Goal: Navigation & Orientation: Find specific page/section

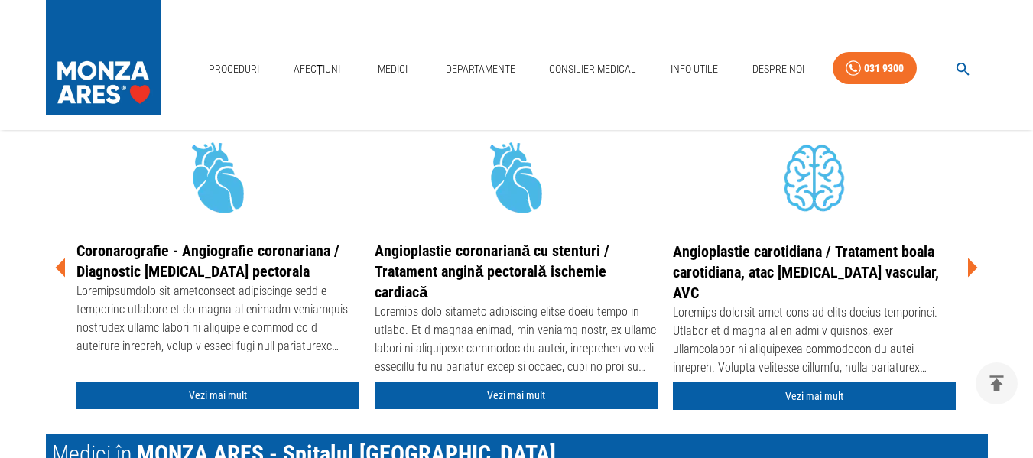
scroll to position [2103, 0]
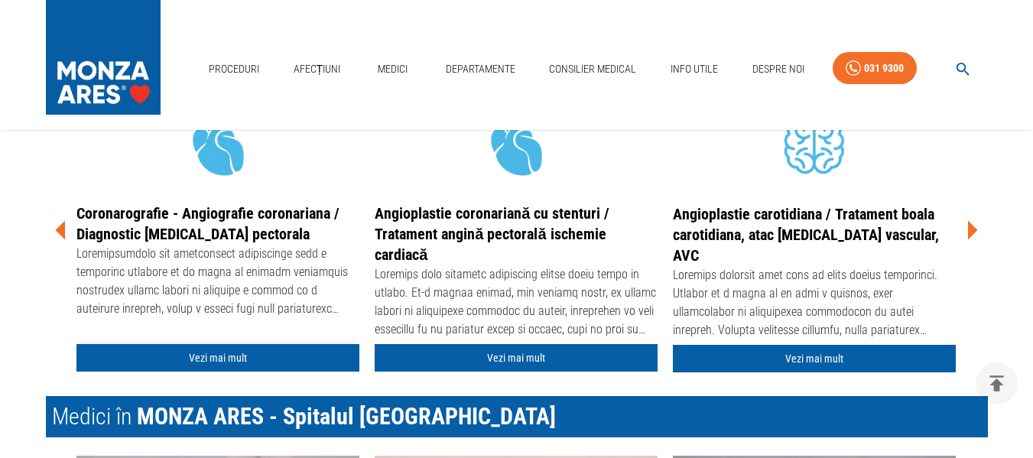
click at [206, 351] on link "Vezi mai mult" at bounding box center [217, 358] width 283 height 28
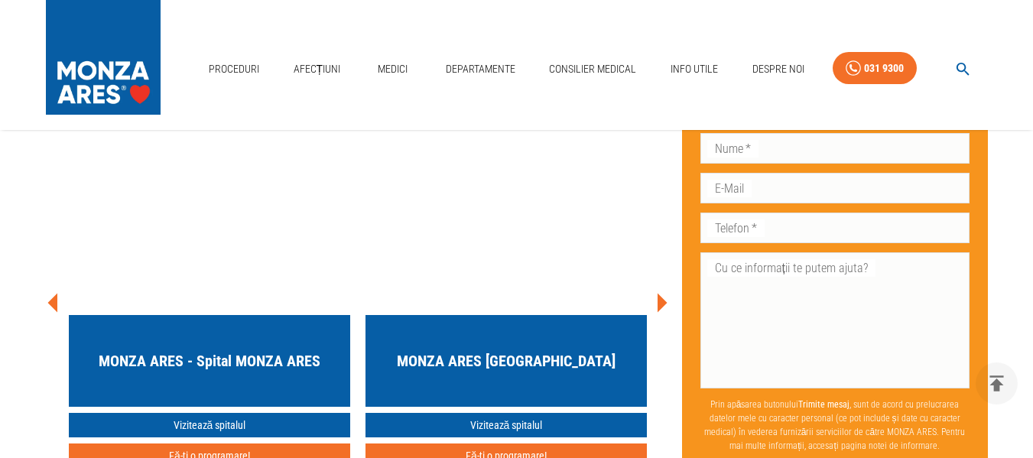
scroll to position [6386, 0]
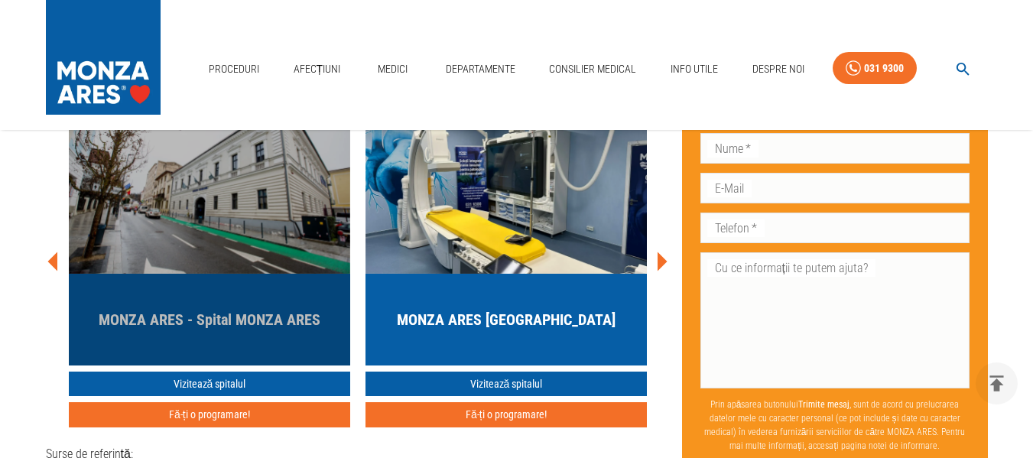
click at [167, 309] on h5 "MONZA ARES - Spital MONZA ARES" at bounding box center [210, 319] width 222 height 21
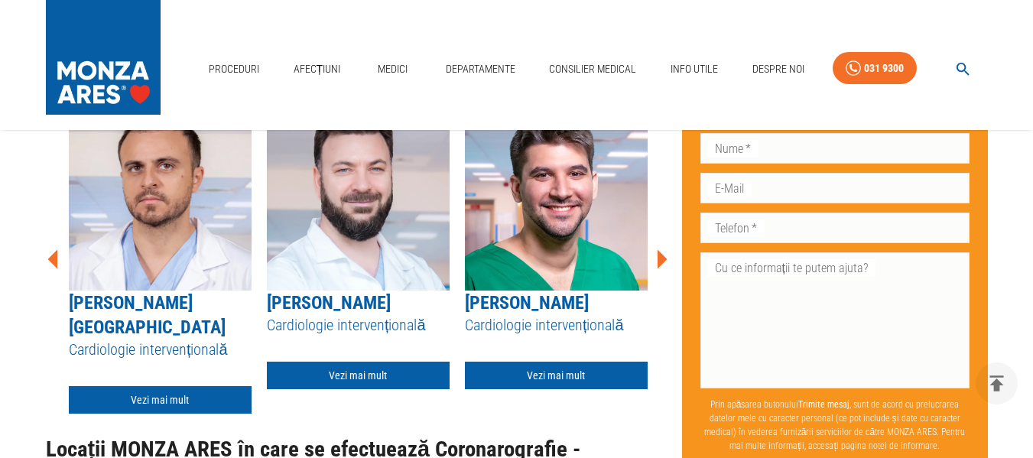
scroll to position [5480, 0]
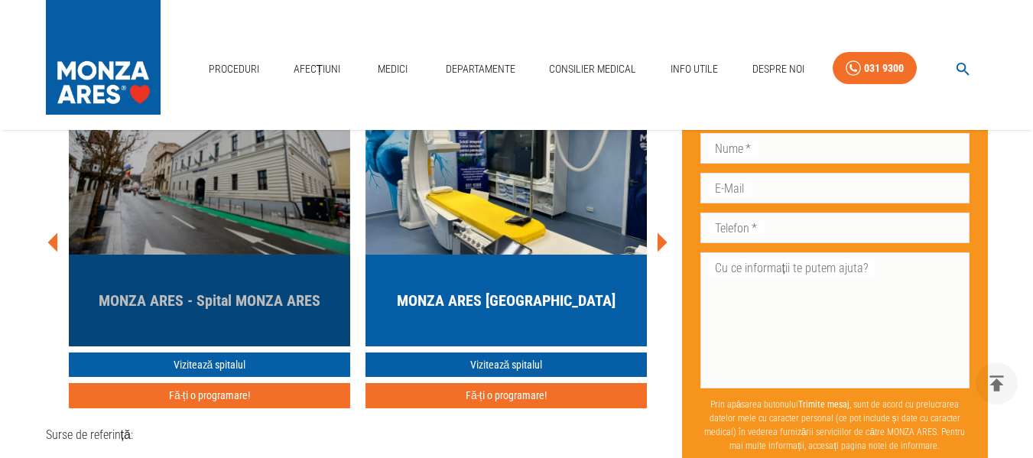
click at [262, 255] on img "button" at bounding box center [209, 162] width 281 height 183
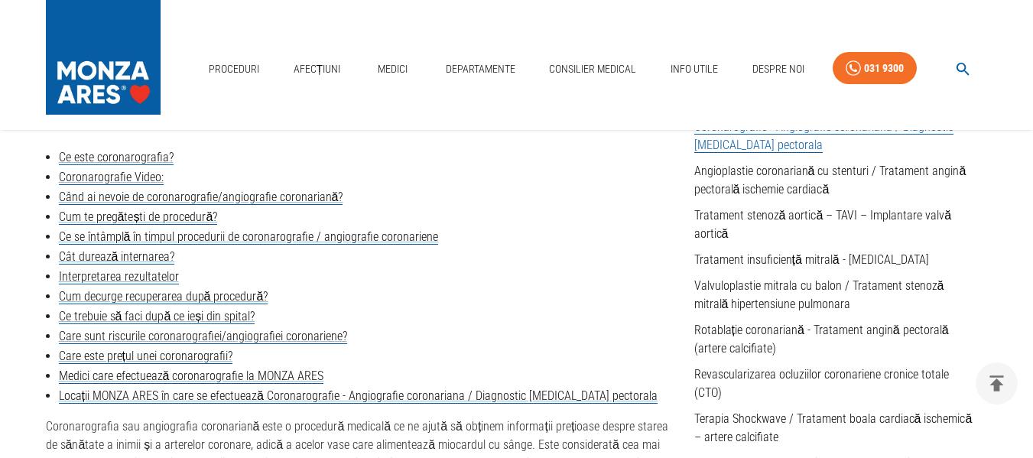
scroll to position [492, 0]
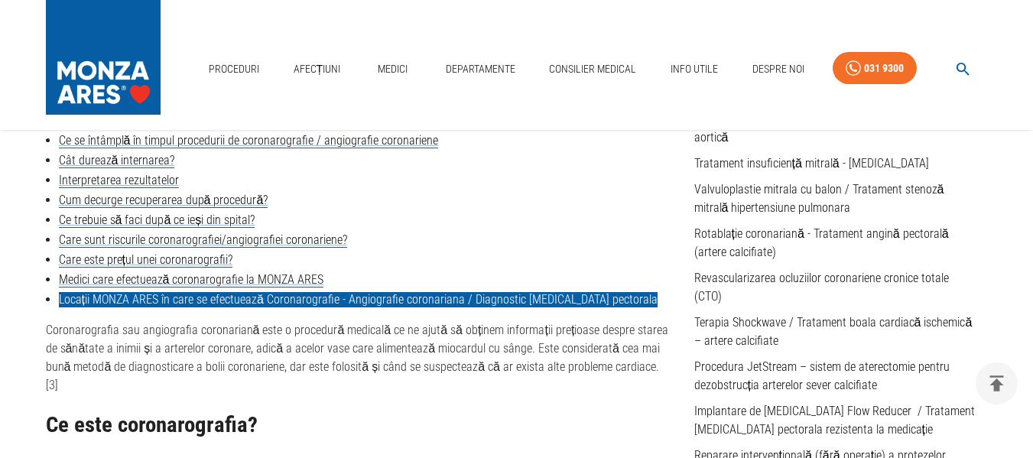
click at [332, 300] on link "Locații MONZA ARES în care se efectuează Coronarografie - Angiografie coronaria…" at bounding box center [358, 299] width 598 height 15
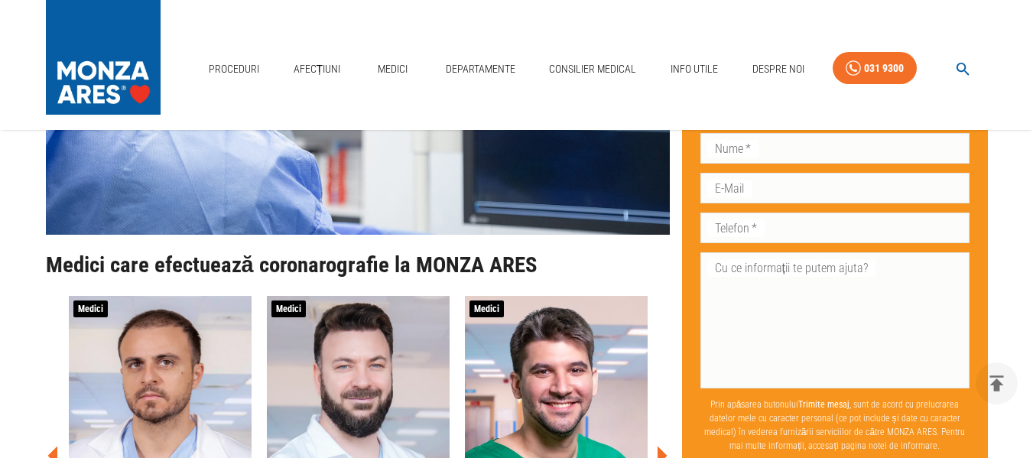
scroll to position [5436, 0]
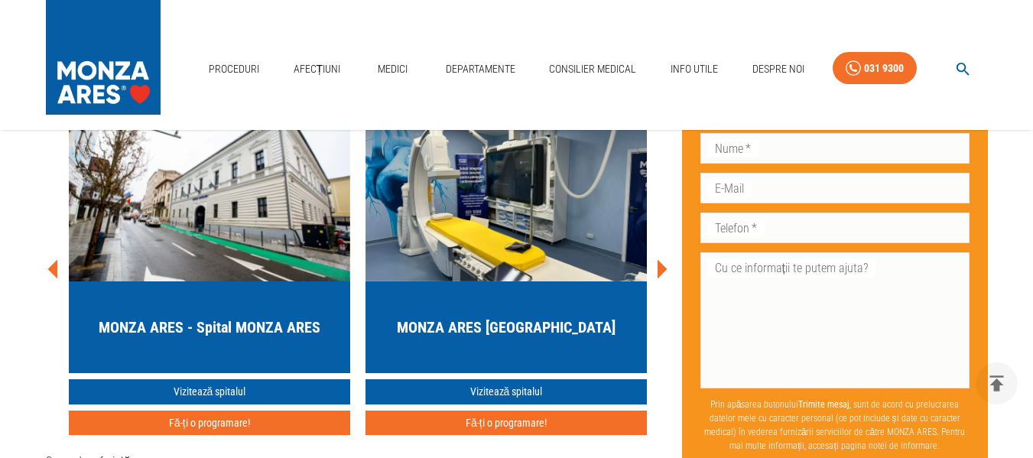
click at [661, 279] on icon at bounding box center [662, 269] width 10 height 19
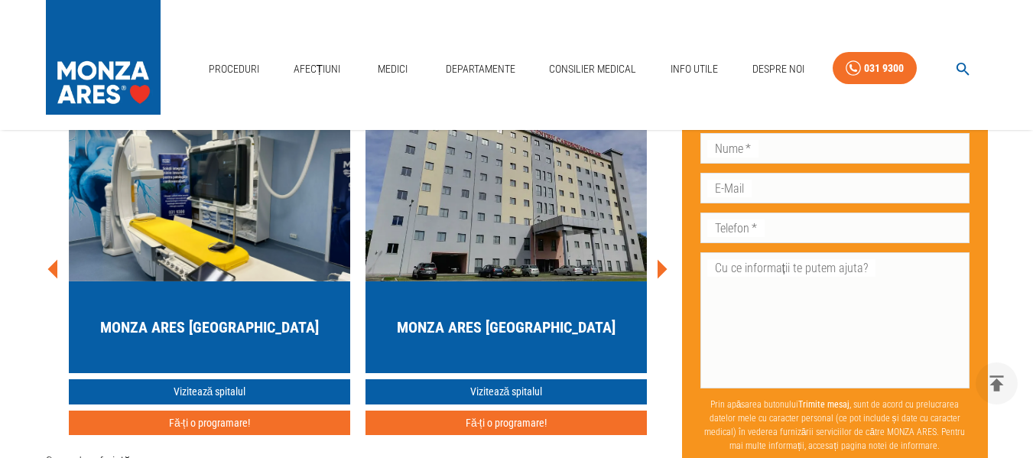
click at [504, 281] on img "button" at bounding box center [505, 189] width 281 height 183
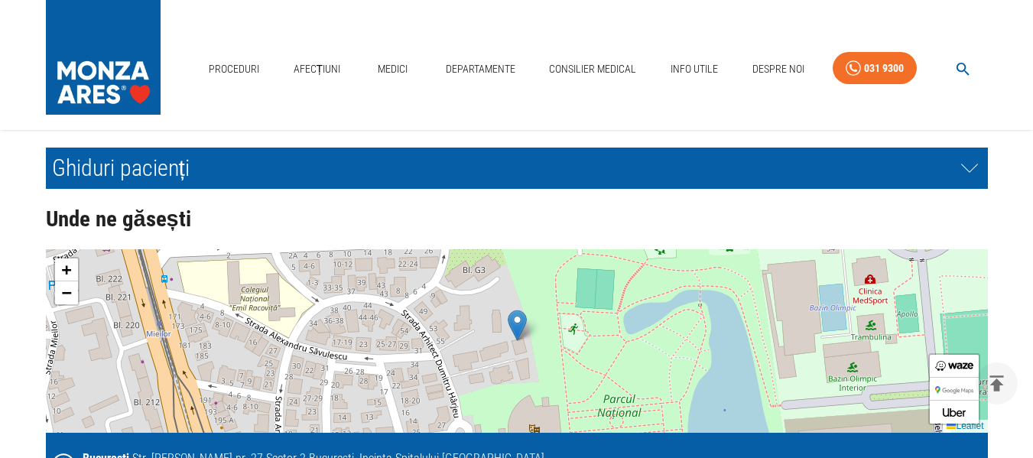
scroll to position [3293, 0]
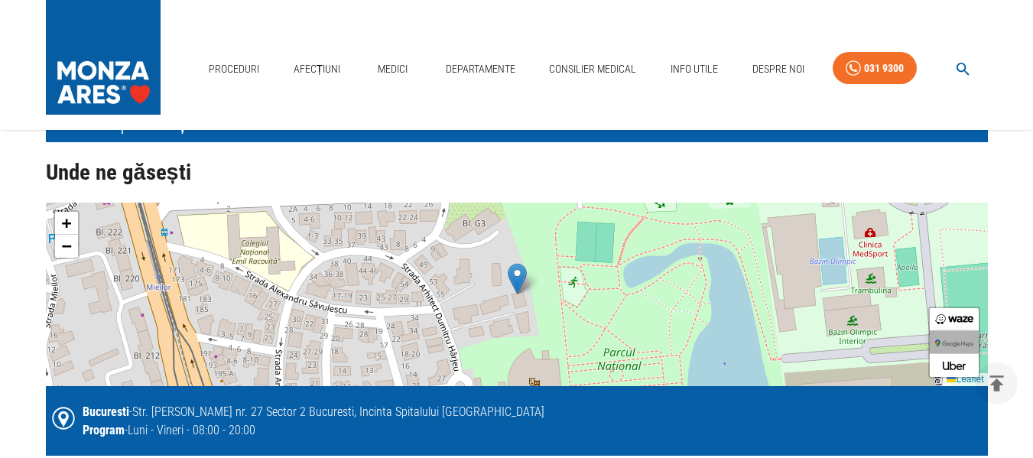
click at [955, 336] on link at bounding box center [953, 342] width 49 height 23
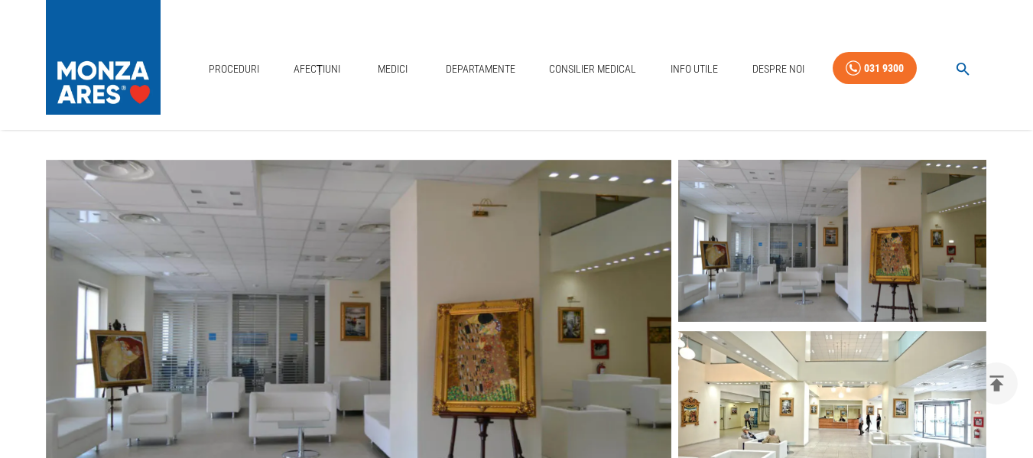
scroll to position [424, 0]
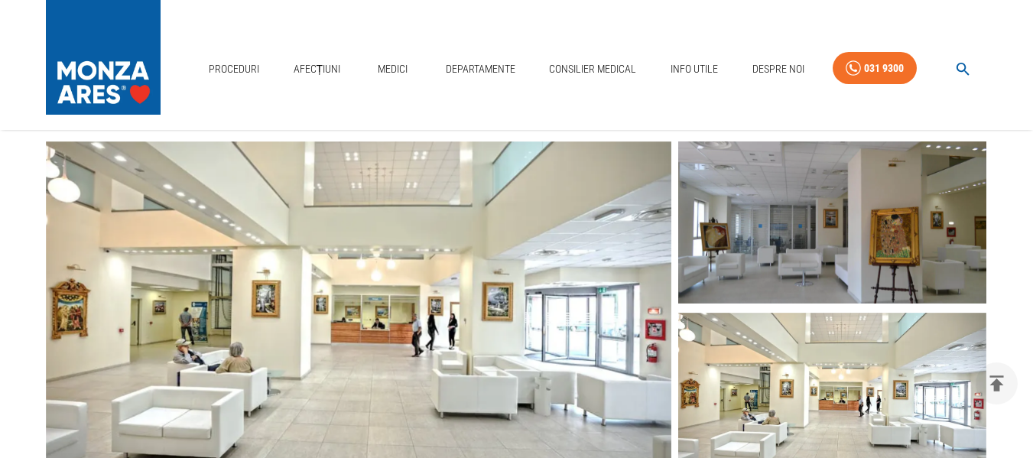
click at [808, 377] on img at bounding box center [832, 394] width 308 height 163
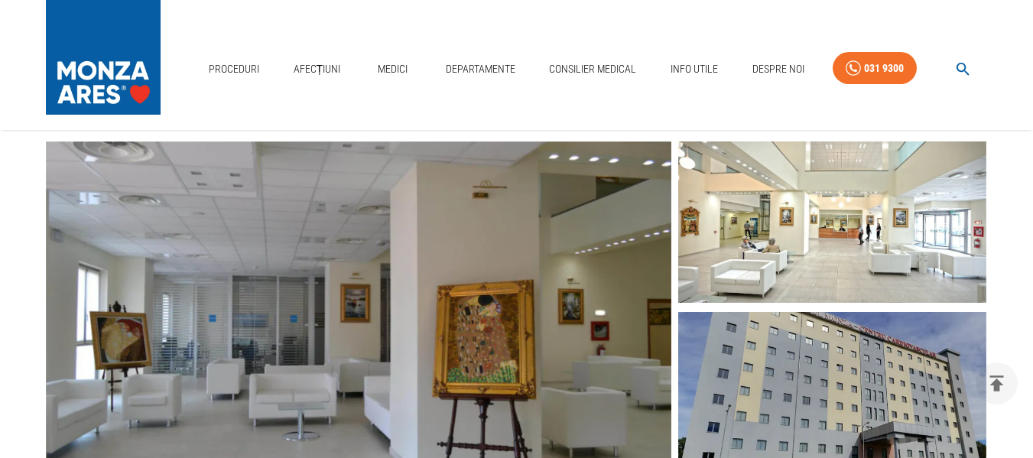
click at [825, 176] on img at bounding box center [832, 222] width 308 height 163
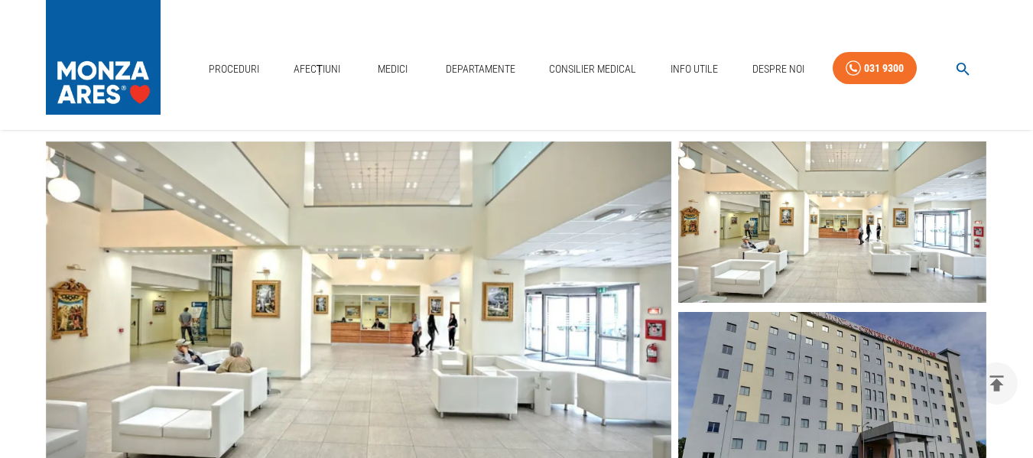
click at [845, 354] on img at bounding box center [832, 393] width 308 height 163
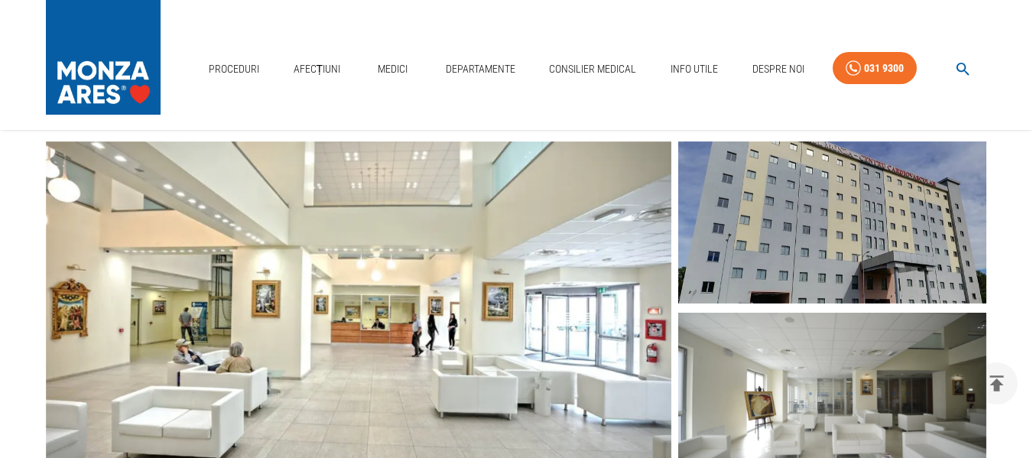
click at [845, 370] on img at bounding box center [832, 394] width 308 height 163
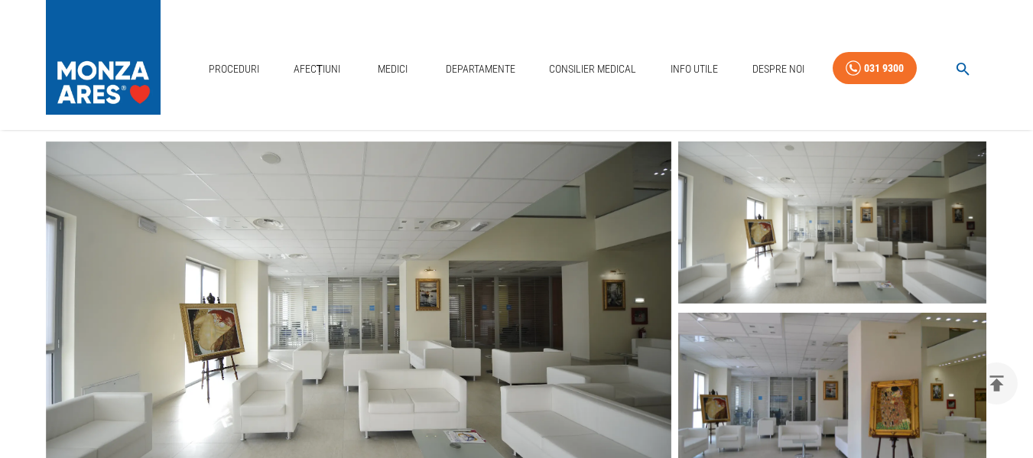
click at [842, 374] on img at bounding box center [832, 394] width 308 height 163
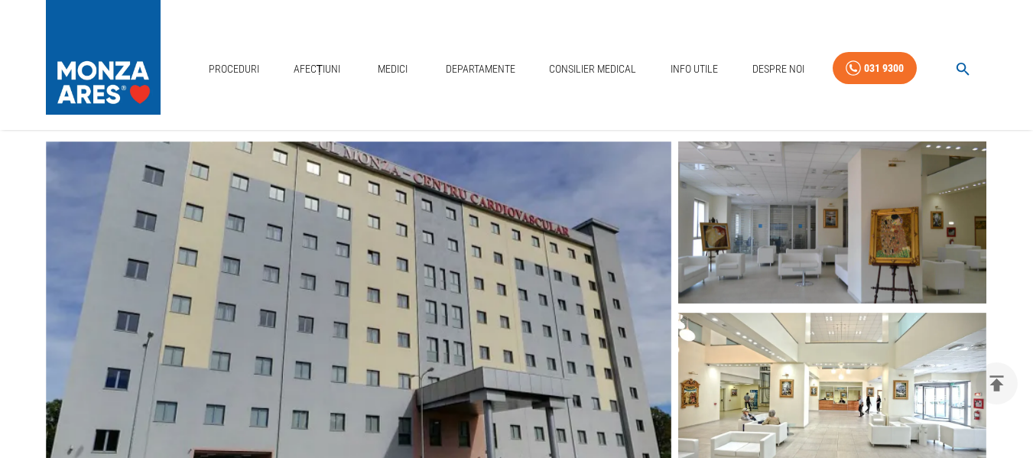
click at [842, 375] on img at bounding box center [832, 394] width 308 height 163
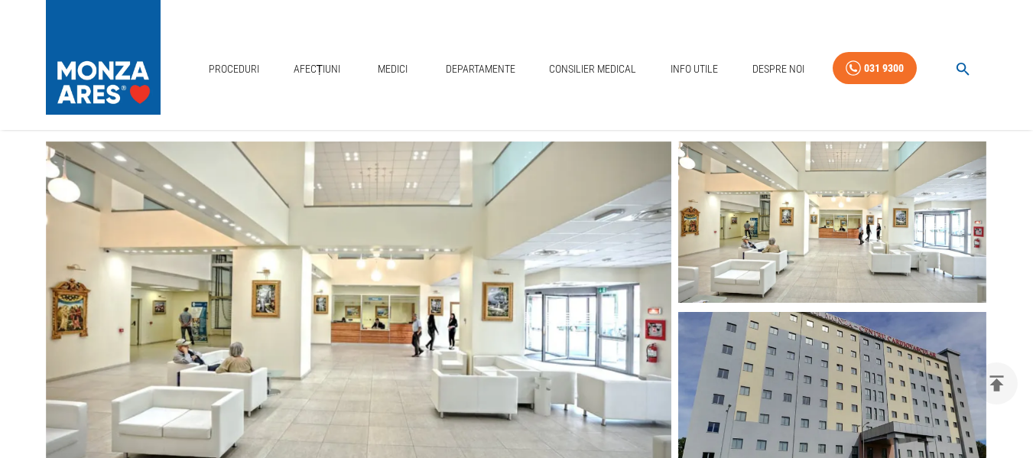
click at [842, 375] on img at bounding box center [832, 393] width 308 height 163
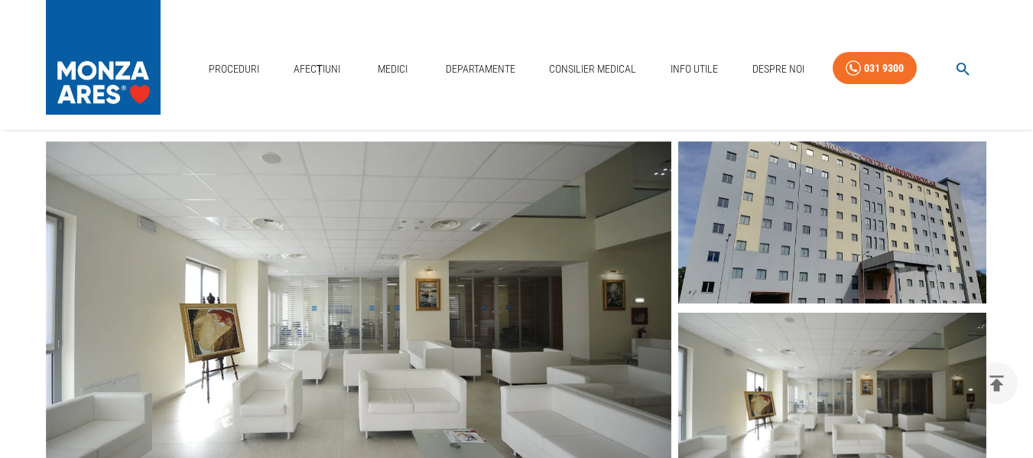
click at [889, 212] on img at bounding box center [832, 222] width 308 height 163
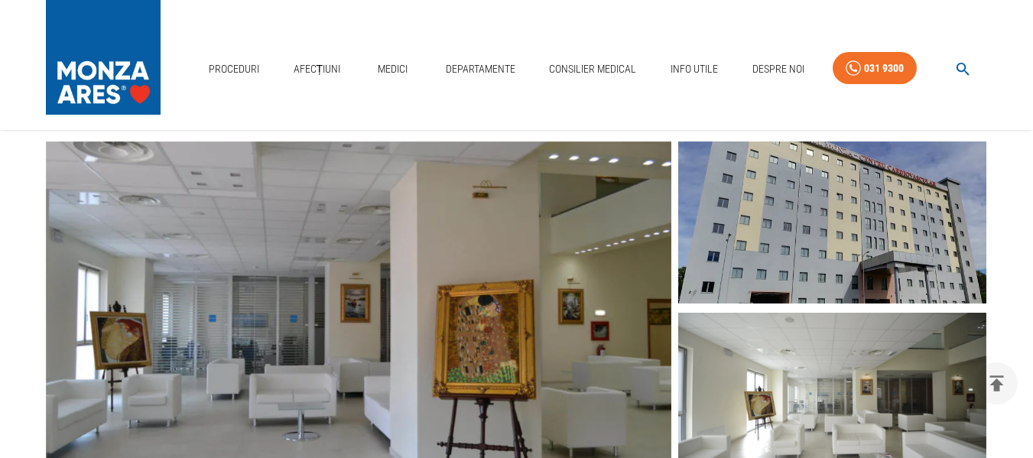
click at [889, 212] on img at bounding box center [832, 222] width 308 height 163
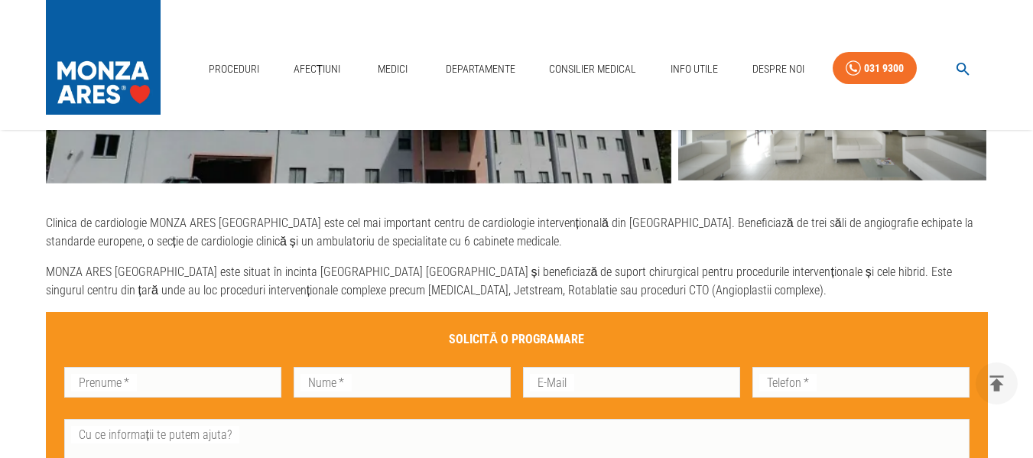
scroll to position [664, 0]
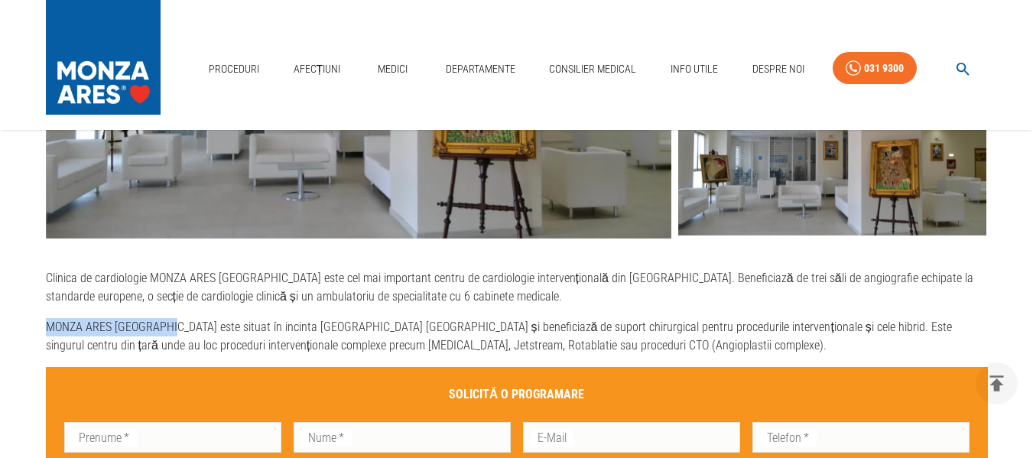
drag, startPoint x: 45, startPoint y: 326, endPoint x: 160, endPoint y: 333, distance: 115.7
click at [160, 333] on p "MONZA ARES [GEOGRAPHIC_DATA] este situat în incinta [GEOGRAPHIC_DATA] [GEOGRAPH…" at bounding box center [517, 336] width 942 height 37
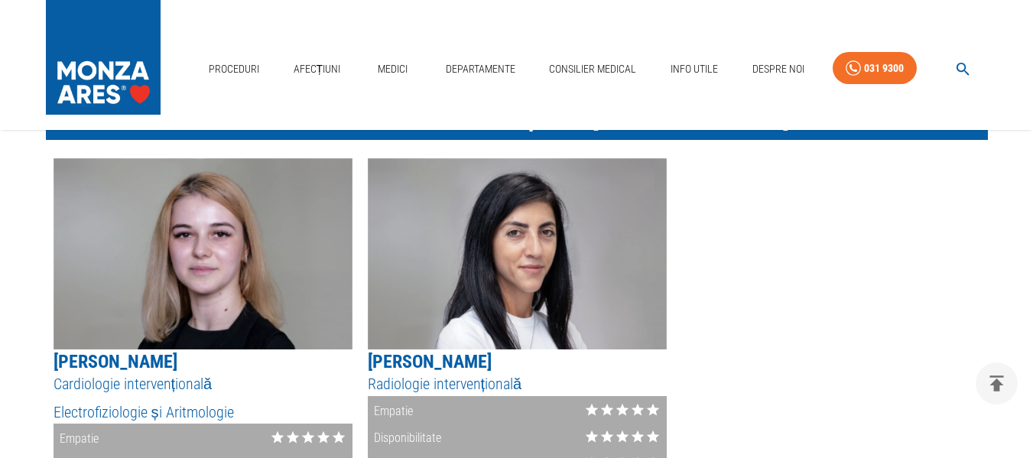
scroll to position [3263, 0]
